Goal: Answer question/provide support: Share knowledge or assist other users

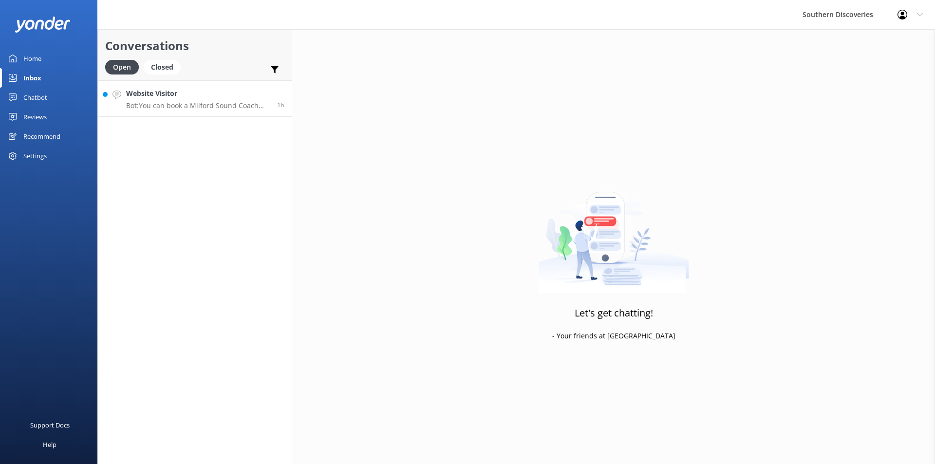
click at [149, 114] on link "Website Visitor Bot: You can book a Milford Sound Coach and Cruise from [GEOGRA…" at bounding box center [195, 98] width 194 height 37
